Goal: Task Accomplishment & Management: Manage account settings

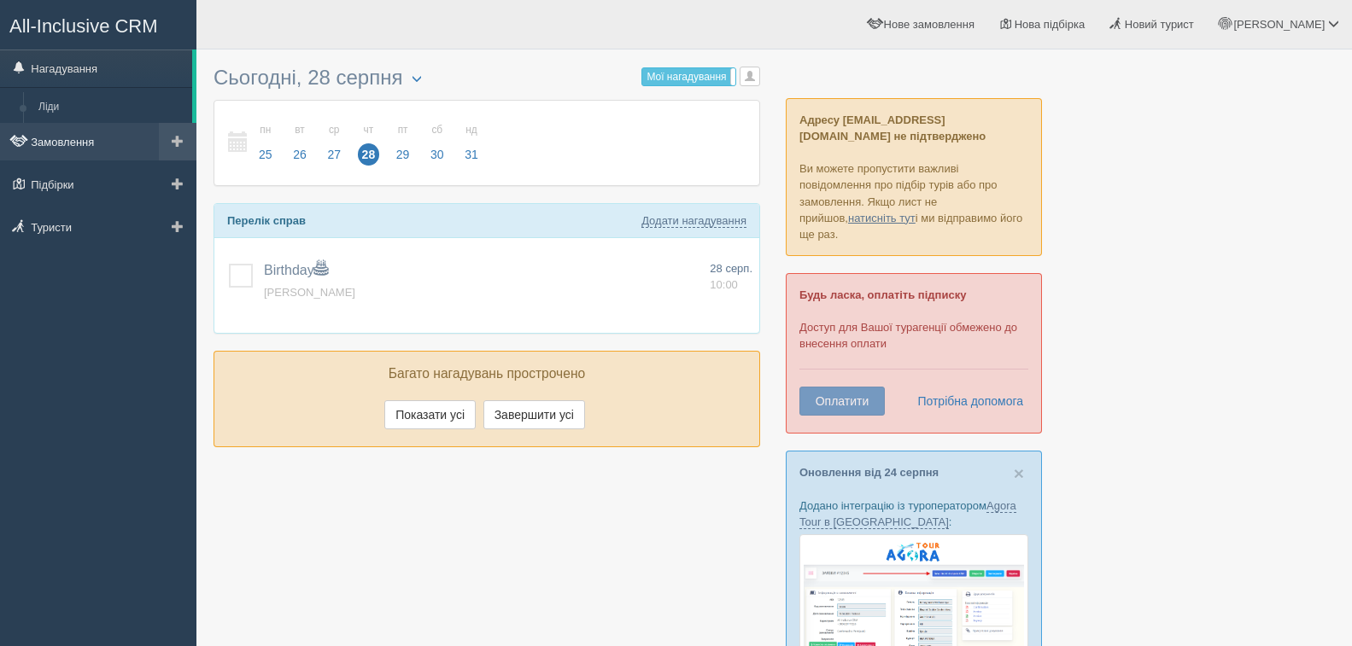
click at [86, 144] on link "Замовлення" at bounding box center [98, 142] width 196 height 38
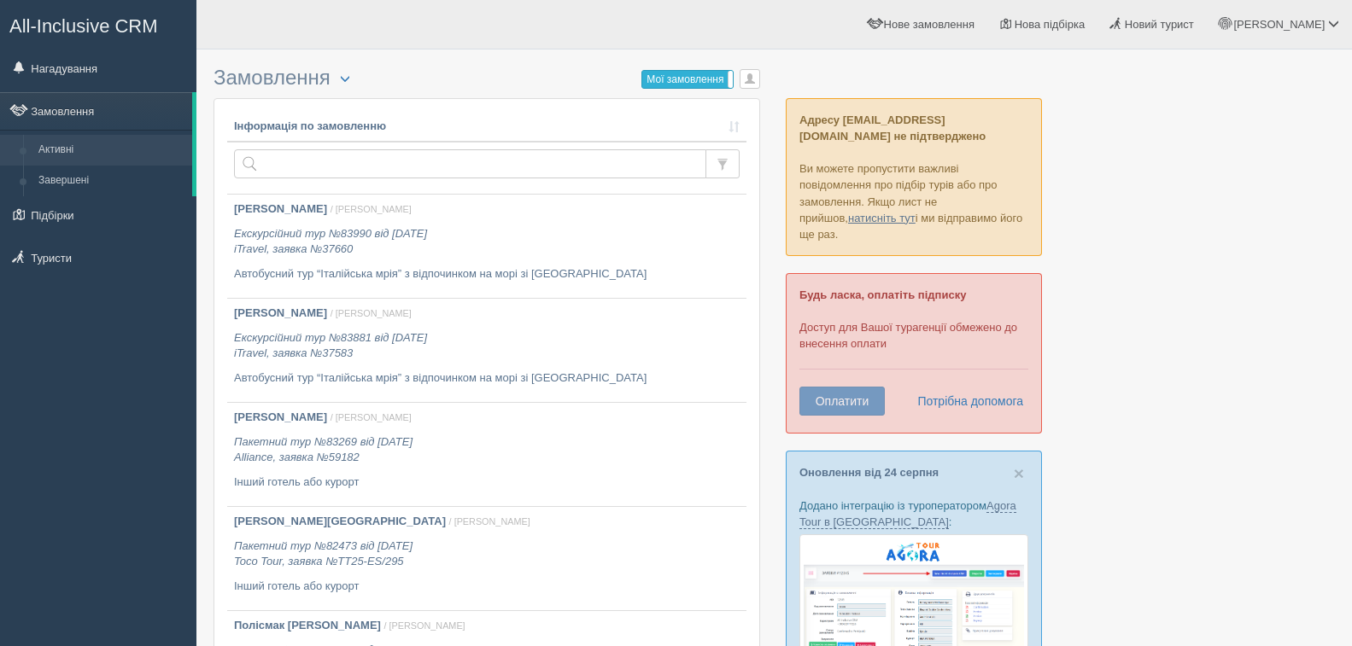
click at [671, 75] on label "Мої замовлення" at bounding box center [687, 79] width 91 height 17
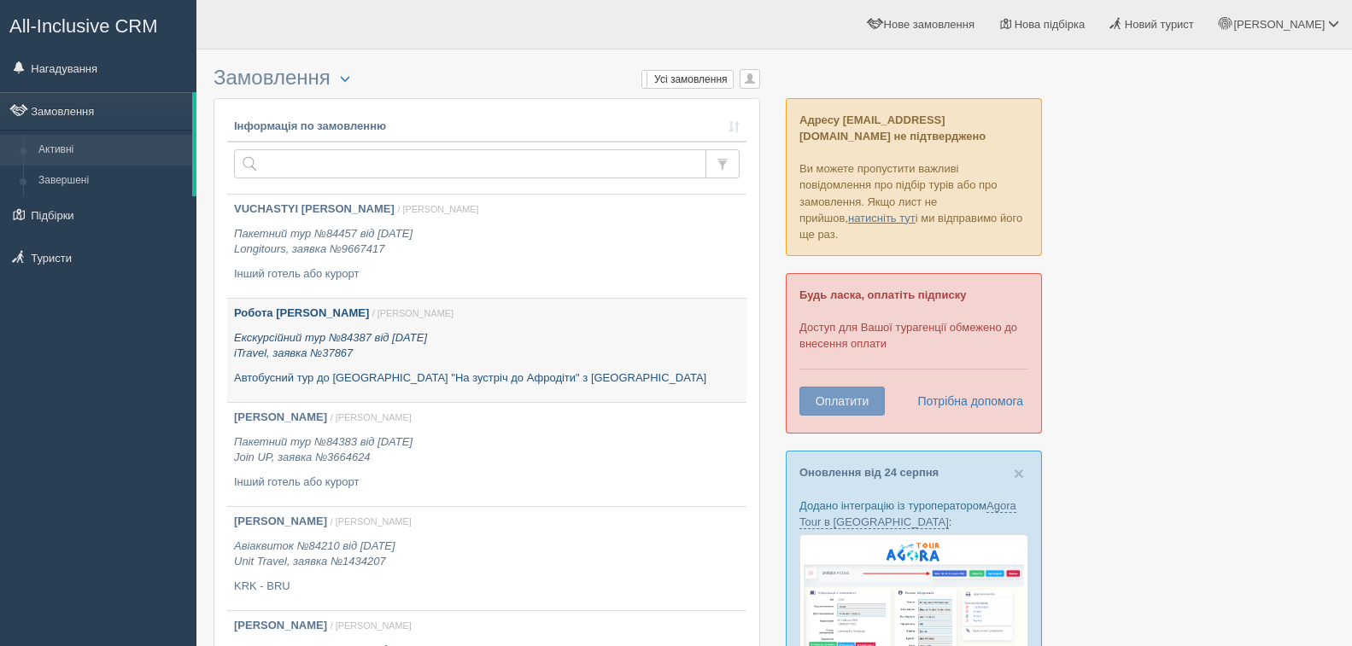
click at [465, 351] on p "Екскурсійний тур №84387 від 22.05.2025 iTravel, заявка №37867" at bounding box center [487, 346] width 506 height 32
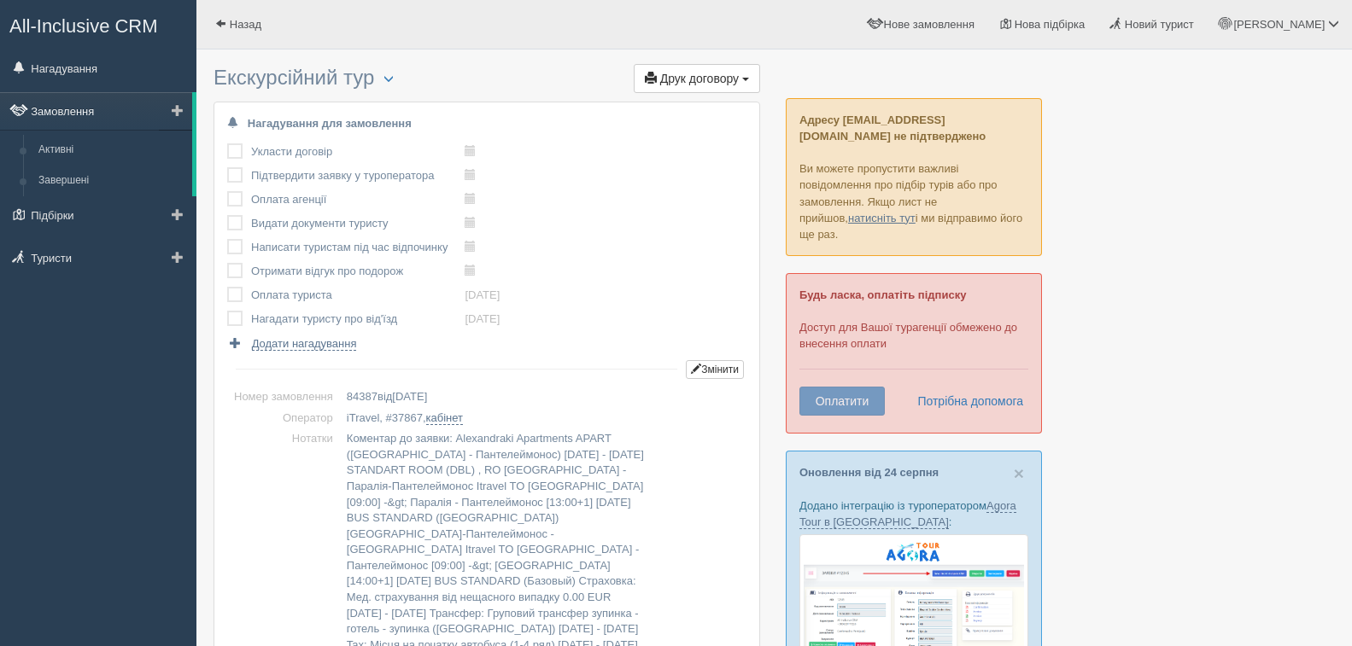
click at [74, 110] on link "Замовлення" at bounding box center [96, 111] width 192 height 38
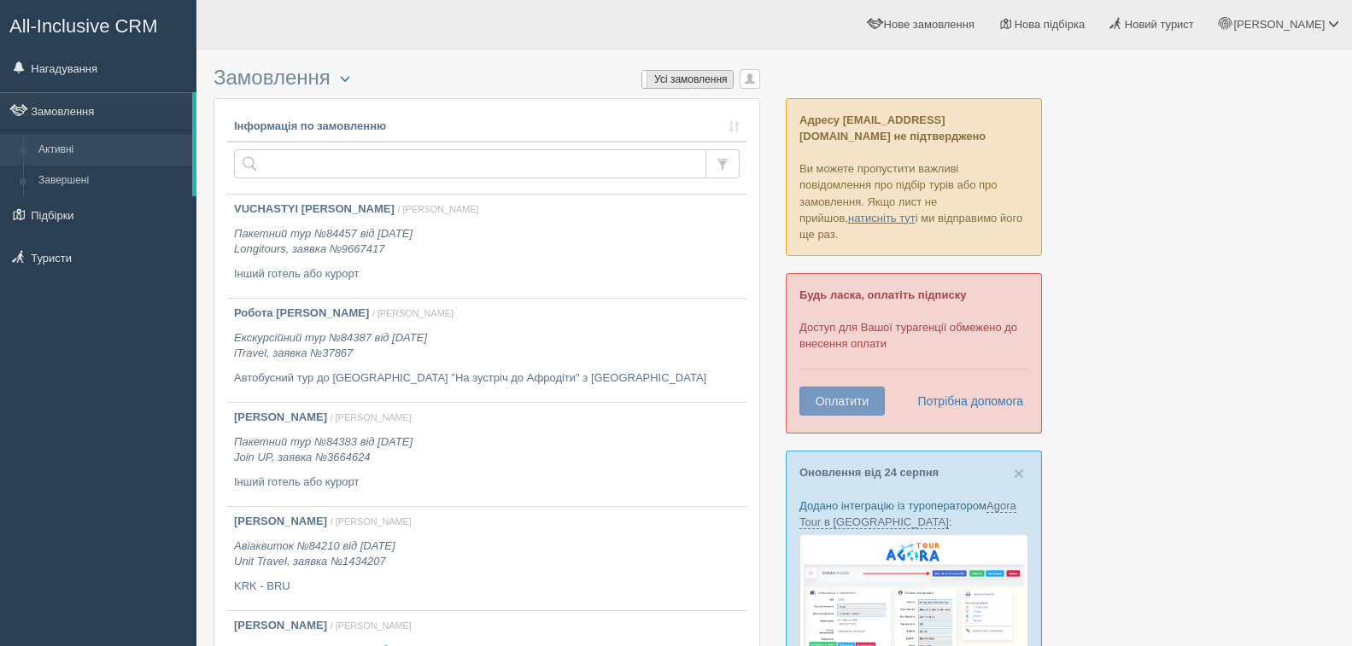
click at [662, 79] on label "Усі замовлення" at bounding box center [687, 79] width 91 height 17
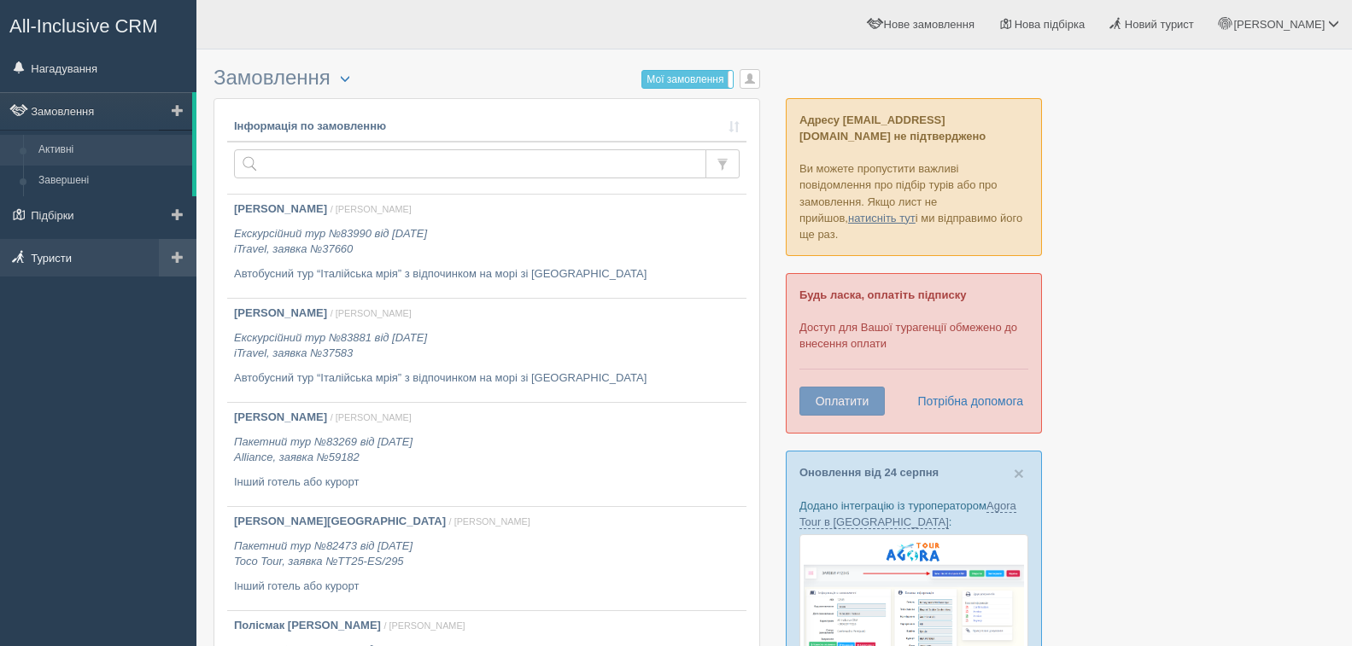
click at [72, 257] on link "Туристи" at bounding box center [98, 258] width 196 height 38
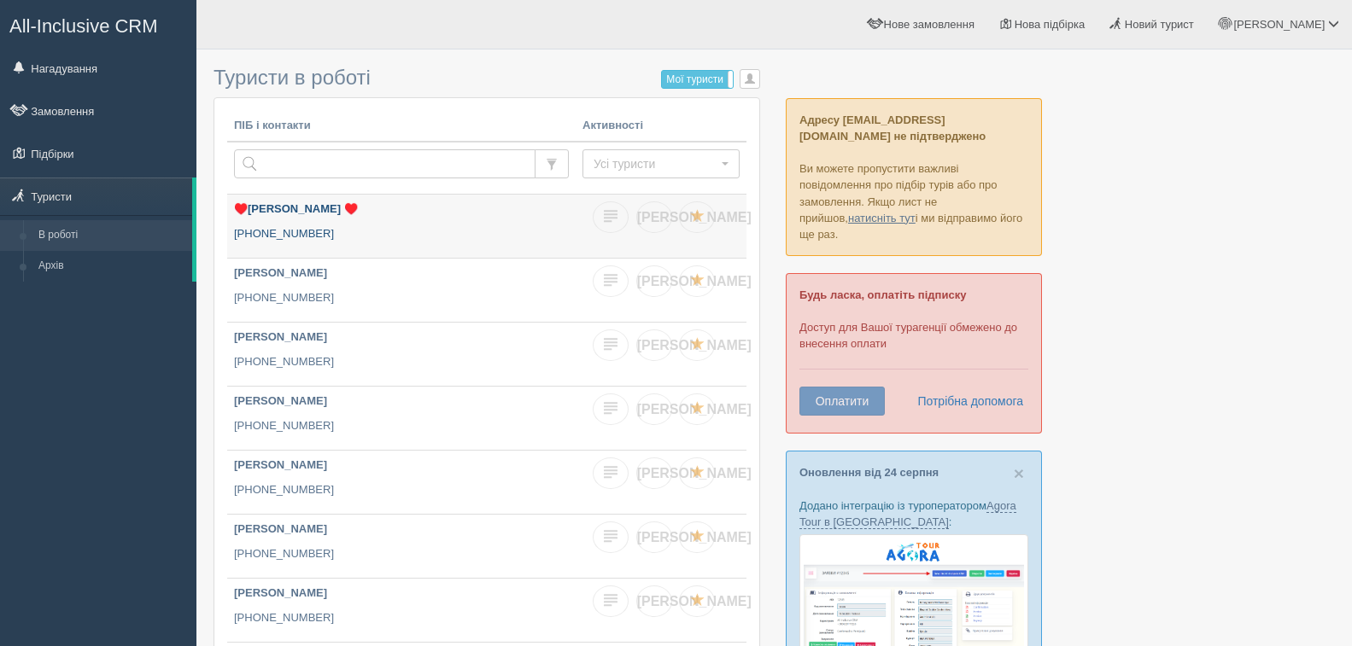
click at [372, 237] on p "+380 98 794 8960" at bounding box center [401, 234] width 335 height 16
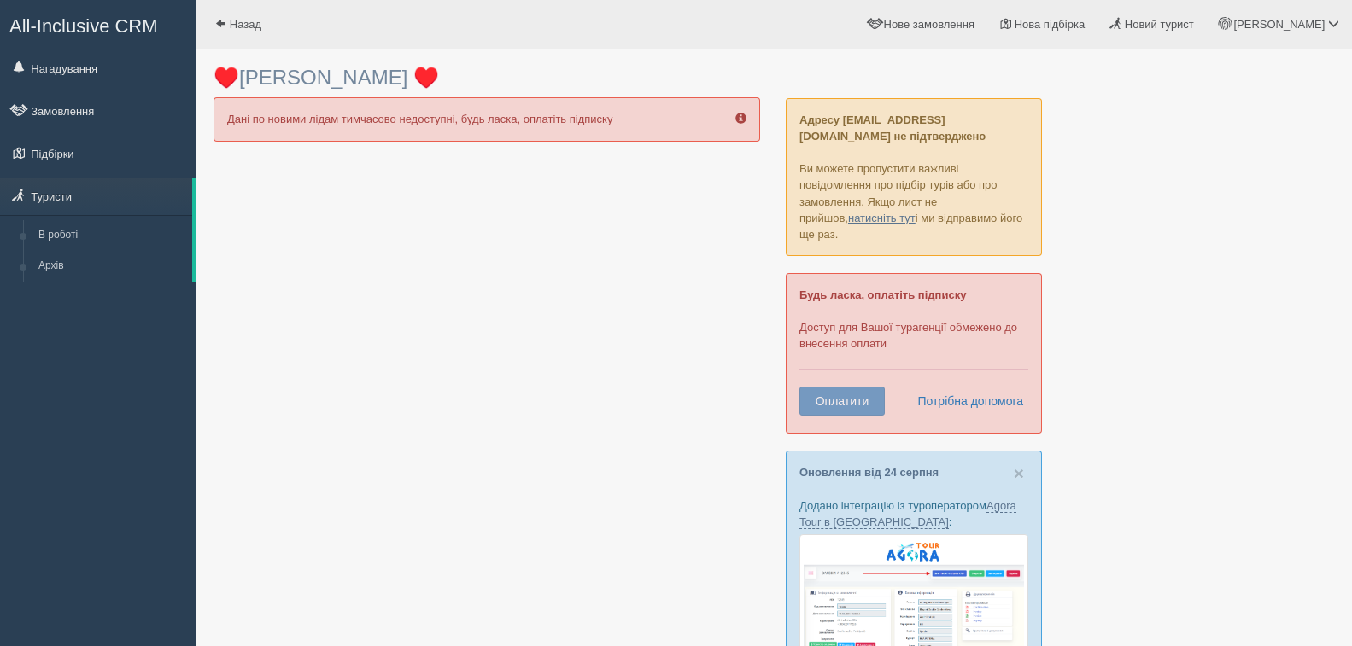
click at [392, 122] on div "Дані по новими лідам тимчасово недоступні, будь ласка, оплатіть підписку" at bounding box center [486, 119] width 547 height 44
click at [739, 120] on span at bounding box center [740, 118] width 11 height 11
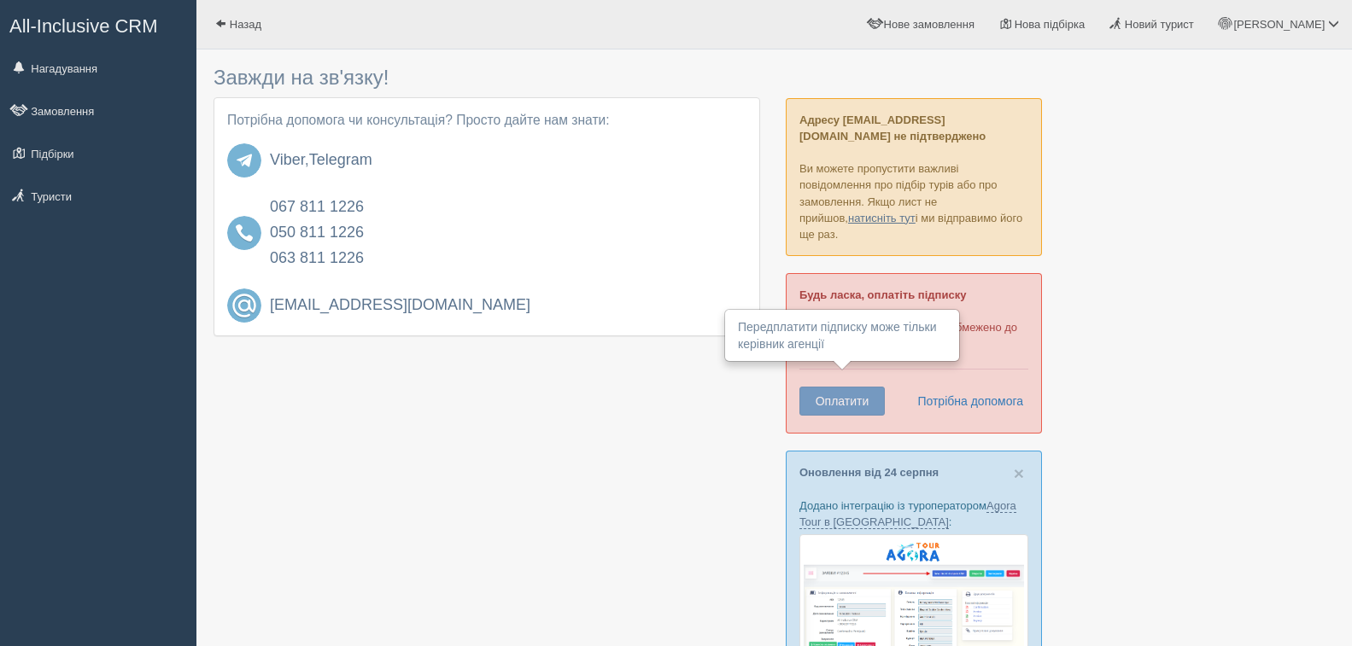
click at [834, 387] on button "Оплатити" at bounding box center [841, 401] width 85 height 29
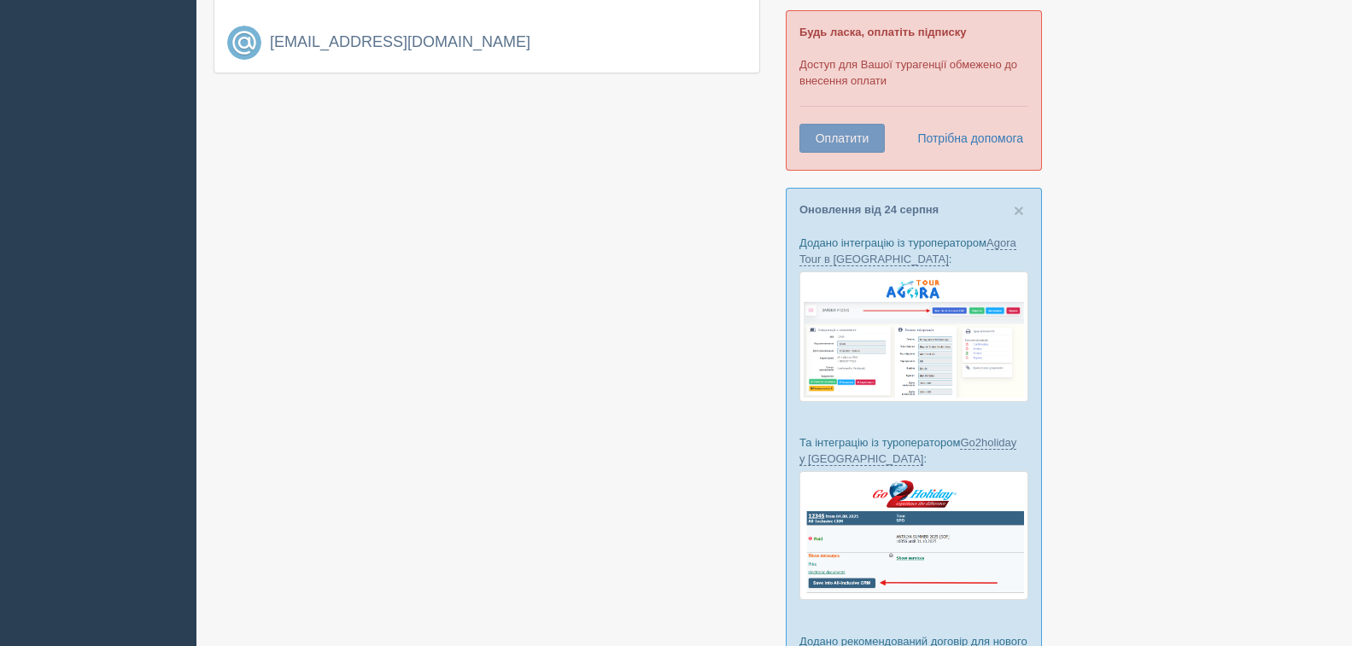
scroll to position [498, 0]
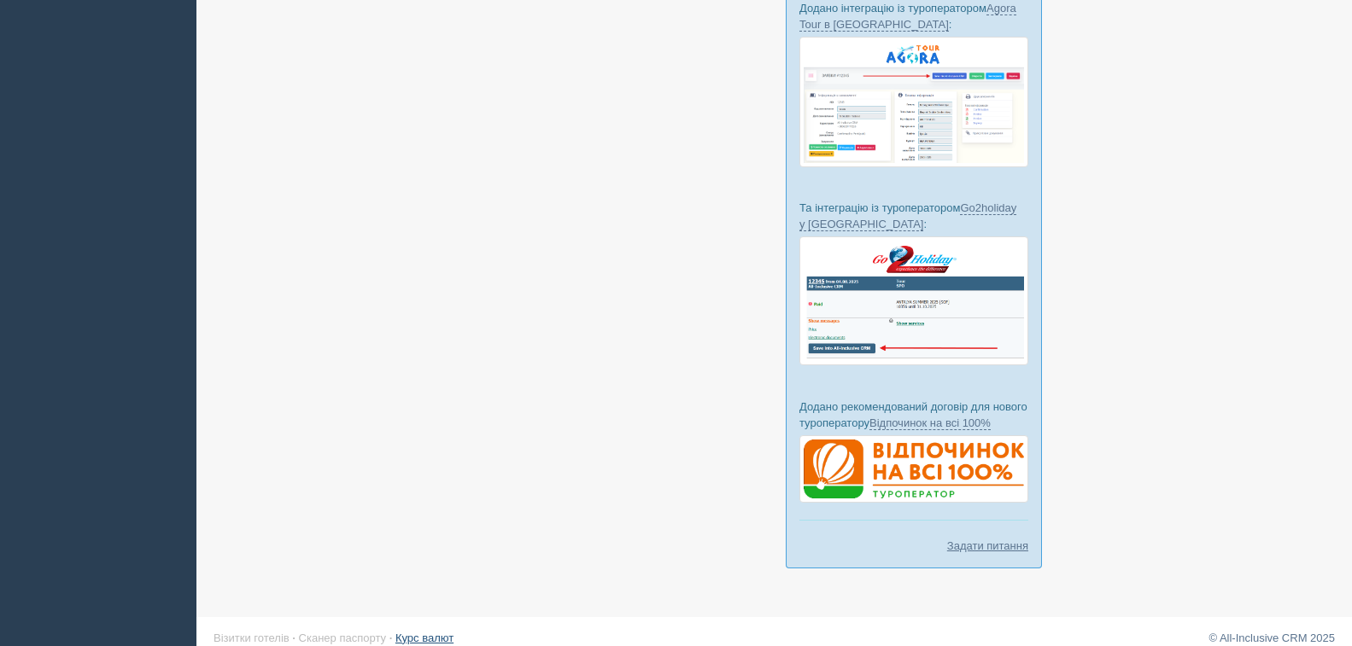
click at [415, 632] on link "Курс валют" at bounding box center [424, 638] width 58 height 13
